Goal: Information Seeking & Learning: Check status

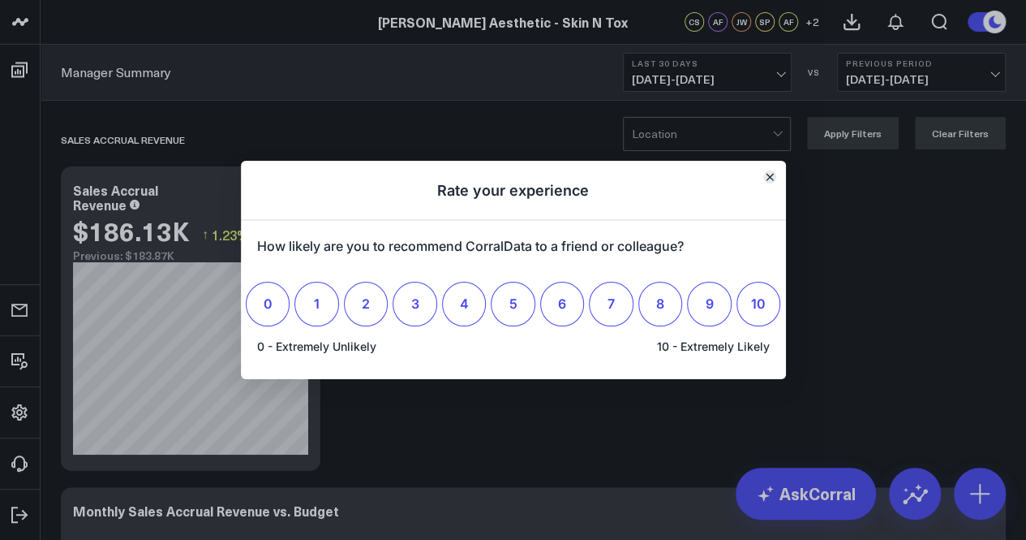
click at [769, 176] on icon "Close" at bounding box center [769, 177] width 6 height 6
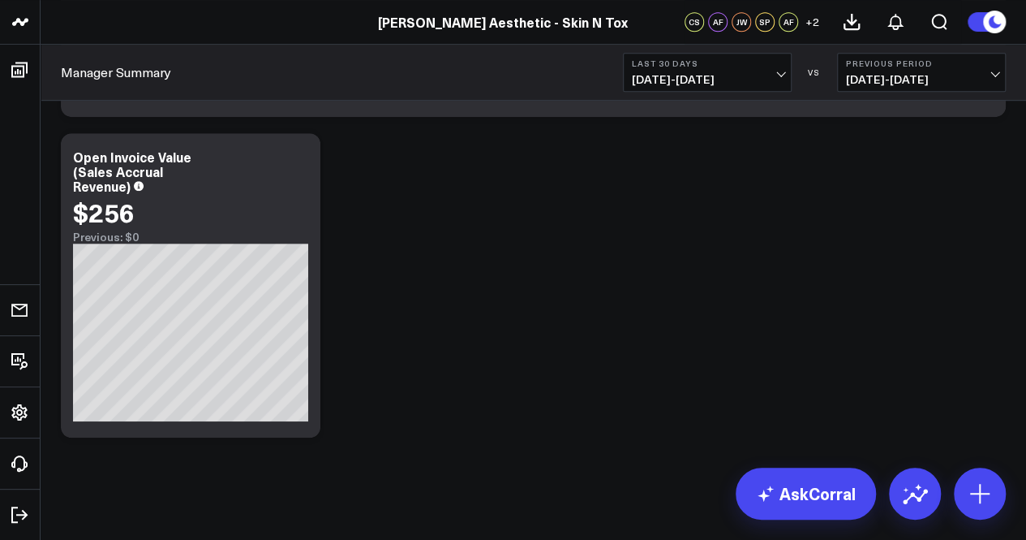
scroll to position [9647, 0]
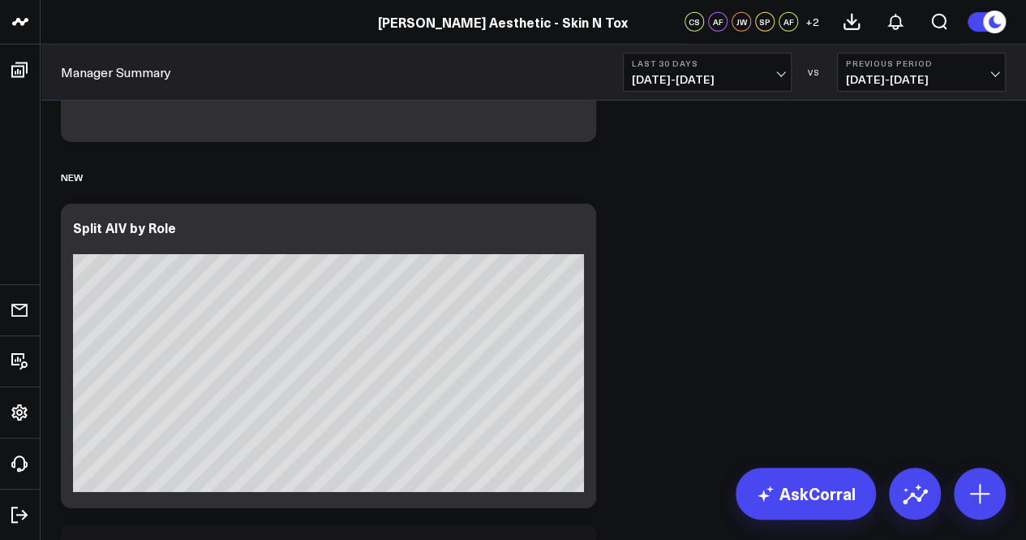
scroll to position [9647, 0]
